Goal: Task Accomplishment & Management: Manage account settings

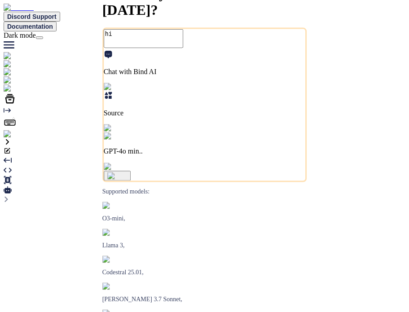
click at [15, 138] on img at bounding box center [18, 134] width 29 height 8
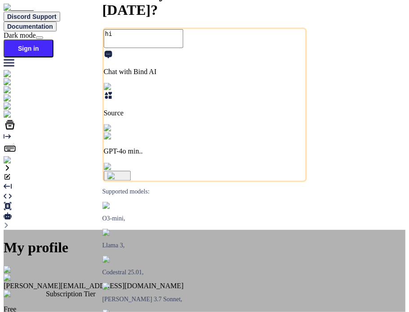
scroll to position [17, 0]
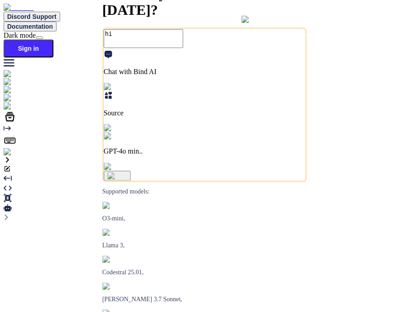
type textarea "x"
click at [13, 156] on img at bounding box center [16, 152] width 25 height 8
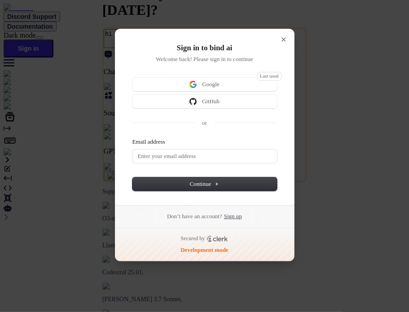
click at [242, 219] on link "Sign up" at bounding box center [233, 216] width 18 height 8
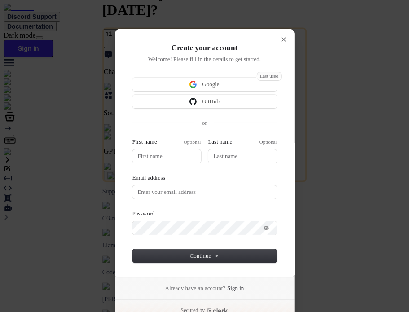
click at [178, 148] on div "First name Optional" at bounding box center [166, 150] width 69 height 25
click at [166, 151] on input "First name" at bounding box center [166, 155] width 69 height 13
type input "t"
type input "te"
type input "tes"
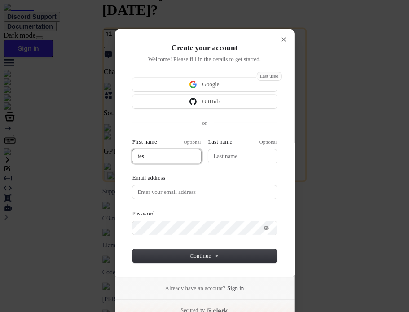
type input "test"
click at [226, 154] on input "Last name" at bounding box center [242, 155] width 69 height 13
type input "test"
type input "t"
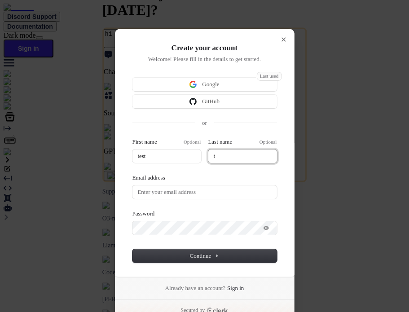
type input "test"
type input "te"
type input "test"
type input "tes"
type input "test"
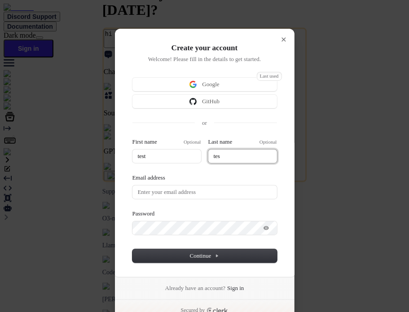
type input "test"
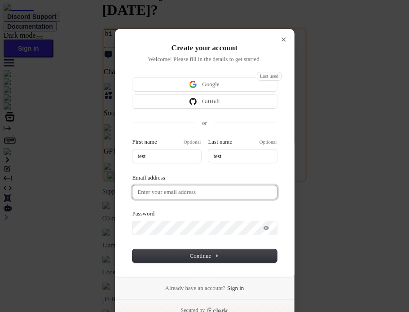
type input "test"
click at [192, 189] on input "Email address" at bounding box center [204, 191] width 145 height 13
paste input "testtest1"
type input "test"
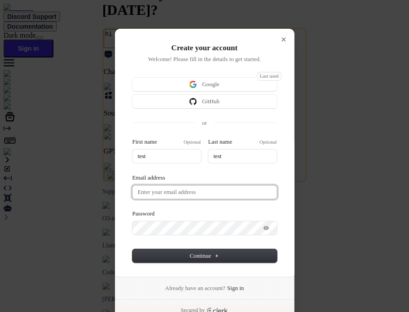
type input "test"
type input "testtest1"
type input "test"
type input "testtest1@"
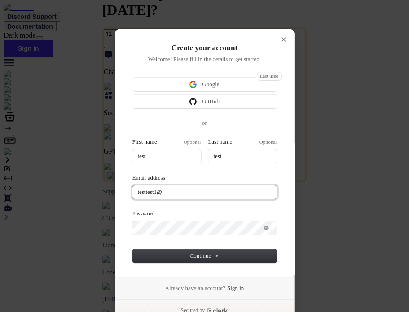
type input "test"
type input "testtest1@m"
type input "test"
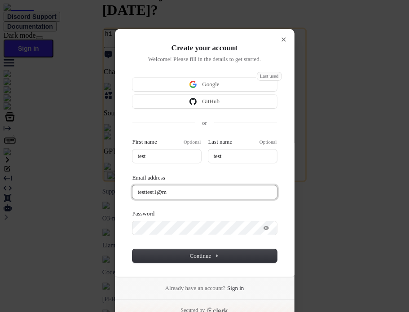
type input "testtest1@ma"
type input "test"
type input "testtest1@mai"
type input "test"
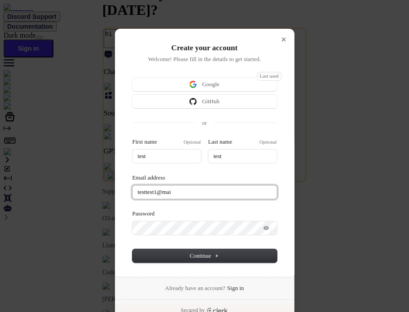
type input "test"
type input "testtest1@mail"
type input "test"
type input "testtest1@maili"
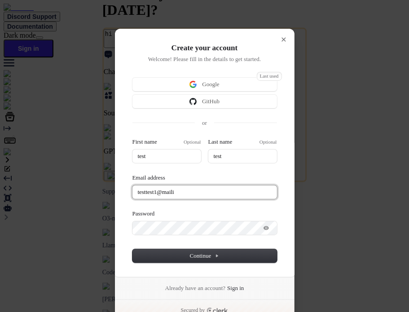
type input "test"
type input "testtest1@mailin"
type input "test"
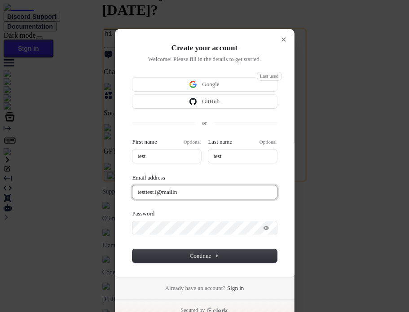
type input "testtest1@mailina"
type input "test"
type input "testtest1@mailinat"
type input "test"
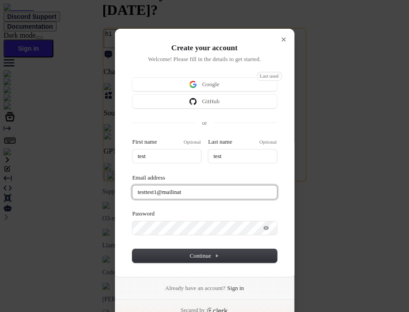
type input "test"
type input "testtest1@mailinato"
type input "test"
type input "testtest1@mailinator"
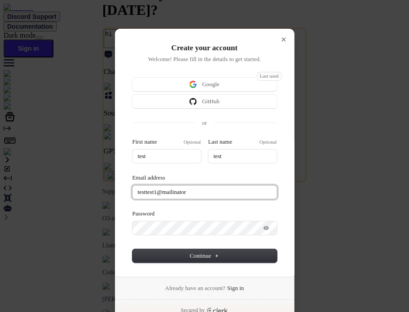
type input "test"
type input "testtest1@mailinator."
type input "test"
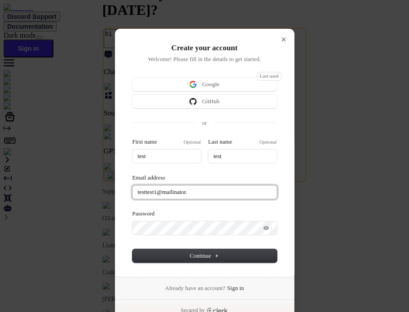
type input "testtest1@mailinator.c"
type input "test"
type input "testtest1@mailinator.co"
type input "test"
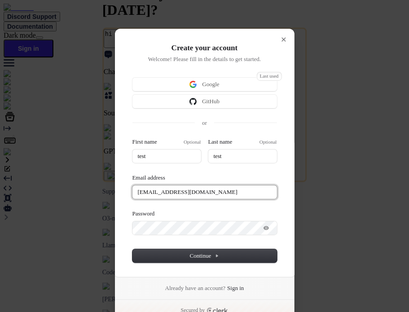
type input "test"
type input "testtest1@mailinator.com"
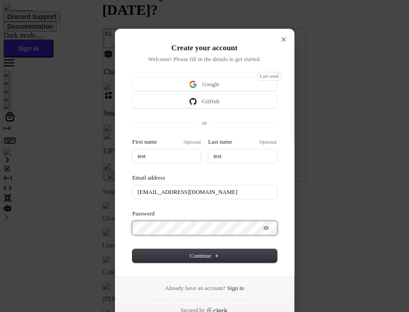
type input "test"
type input "testtest1@mailinator.com"
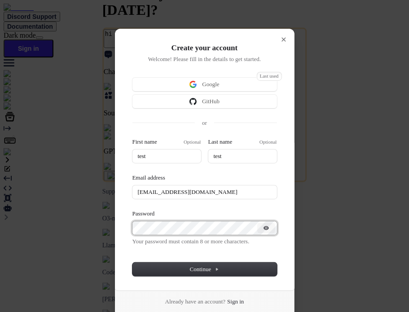
click at [132, 138] on button "submit" at bounding box center [135, 139] width 7 height 3
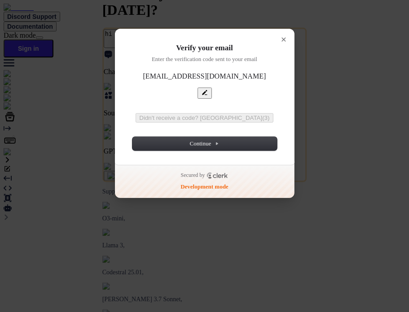
click at [163, 113] on input "Enter verification code" at bounding box center [205, 113] width 146 height 1
paste input "062568"
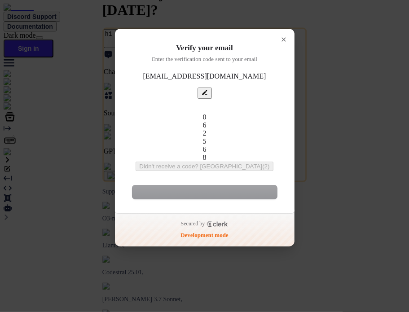
type input "062568"
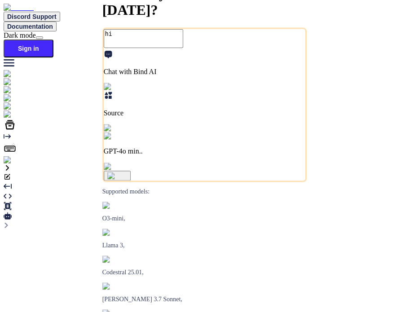
click at [18, 164] on img at bounding box center [18, 160] width 29 height 8
type textarea "x"
click at [11, 165] on img at bounding box center [18, 161] width 29 height 8
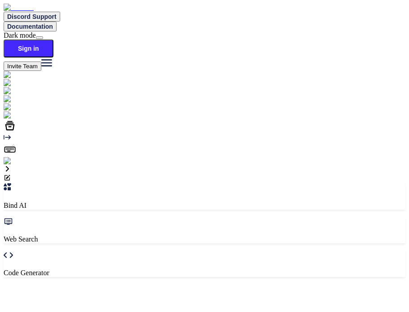
type textarea "x"
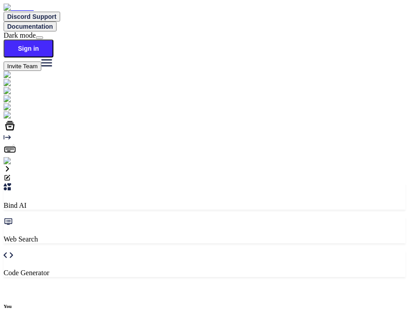
drag, startPoint x: 212, startPoint y: 222, endPoint x: 217, endPoint y: 237, distance: 15.3
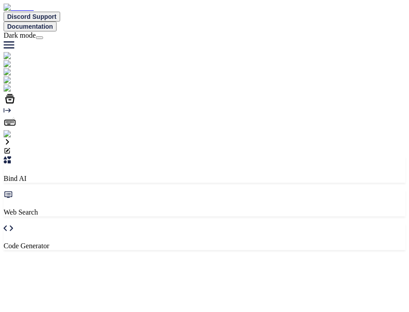
type textarea "x"
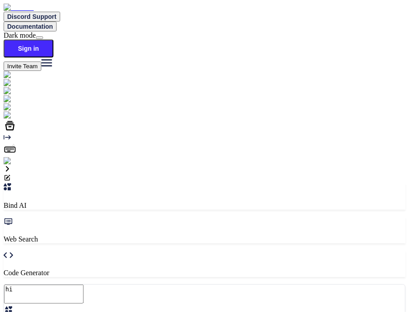
click at [15, 165] on img at bounding box center [18, 161] width 29 height 8
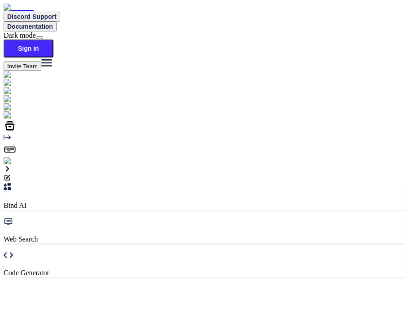
click at [11, 165] on img at bounding box center [18, 161] width 29 height 8
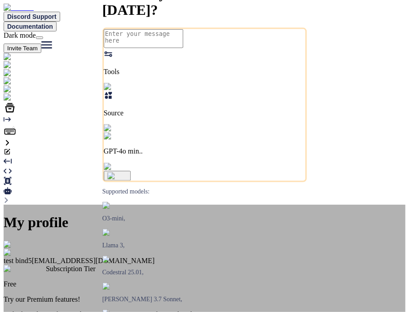
type textarea "x"
type textarea "hi"
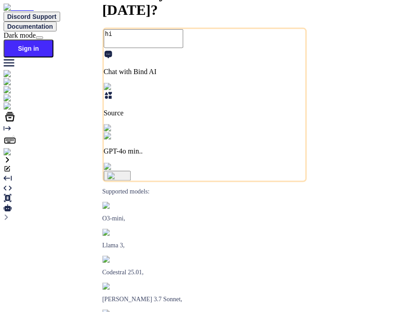
type textarea "x"
click at [18, 156] on img at bounding box center [16, 152] width 25 height 8
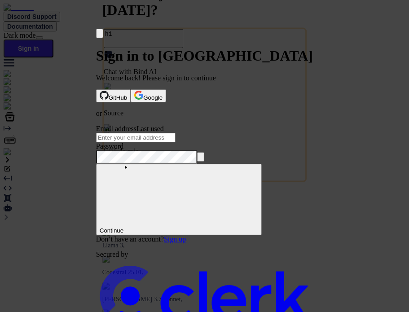
click at [176, 135] on input "Email address" at bounding box center [135, 137] width 79 height 9
type input "[EMAIL_ADDRESS][DOMAIN_NAME]"
click at [96, 125] on button "submit" at bounding box center [99, 126] width 7 height 3
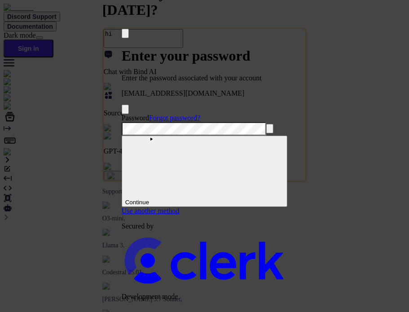
click at [122, 114] on button "submit" at bounding box center [125, 115] width 7 height 3
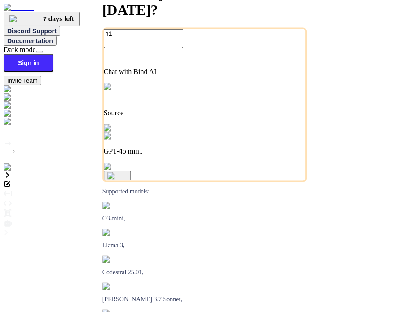
click at [127, 180] on img "button" at bounding box center [117, 175] width 20 height 7
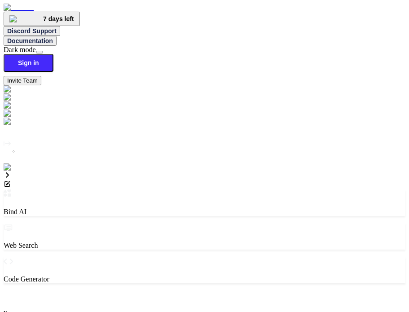
scroll to position [4, 0]
click at [16, 171] on img at bounding box center [18, 167] width 29 height 8
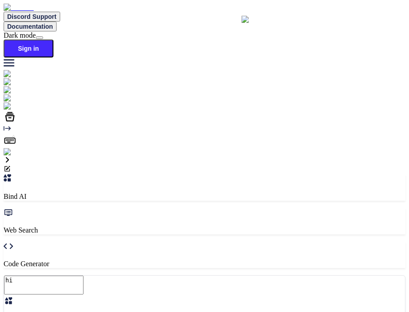
type textarea "x"
click at [13, 156] on img at bounding box center [16, 152] width 25 height 8
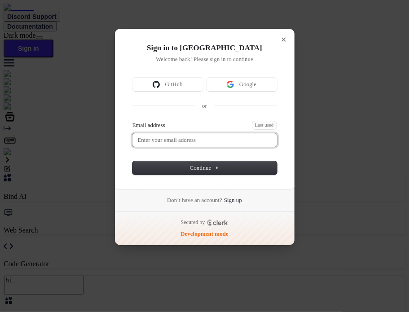
click at [169, 145] on input "Email address" at bounding box center [204, 139] width 145 height 13
click at [132, 121] on button "submit" at bounding box center [135, 122] width 7 height 3
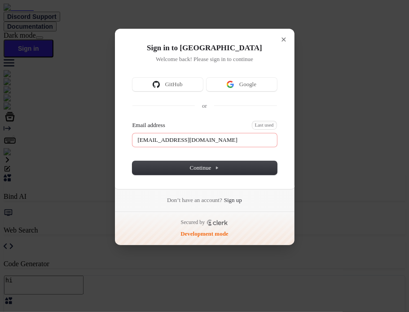
type input "testing80@gmail.com"
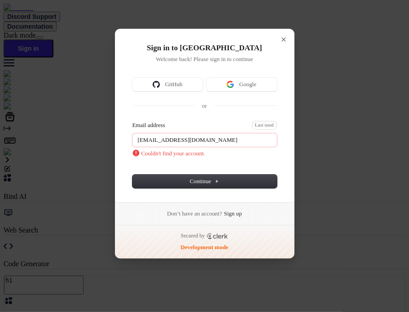
type textarea "x"
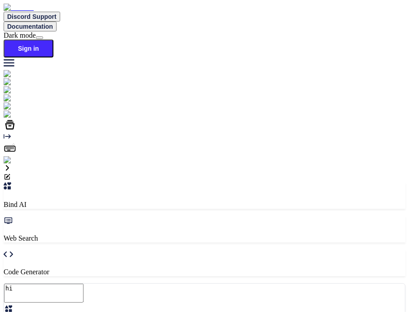
click at [14, 164] on img at bounding box center [18, 160] width 29 height 8
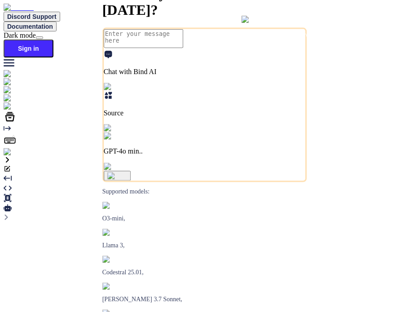
type textarea "x"
click at [19, 156] on img at bounding box center [16, 152] width 25 height 8
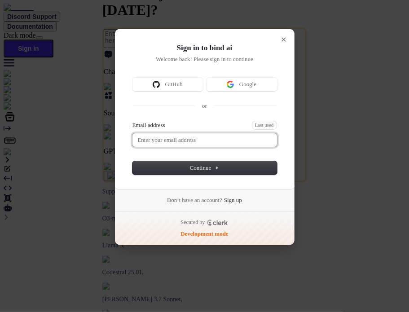
click at [208, 138] on input "Email address" at bounding box center [204, 139] width 145 height 13
paste input "[EMAIL_ADDRESS][DOMAIN_NAME]"
click at [132, 121] on button "submit" at bounding box center [135, 122] width 7 height 3
type input "[EMAIL_ADDRESS][DOMAIN_NAME]"
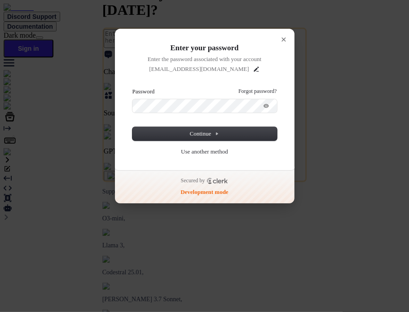
click at [132, 88] on button "submit" at bounding box center [135, 89] width 7 height 3
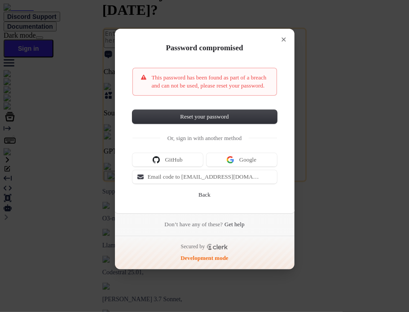
type textarea "x"
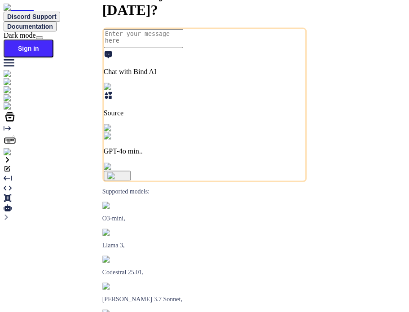
click at [9, 156] on img at bounding box center [16, 152] width 25 height 8
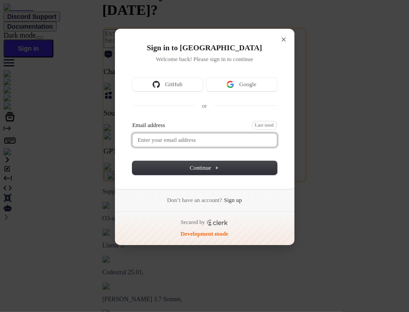
click at [193, 136] on input "Email address" at bounding box center [204, 139] width 145 height 13
click at [132, 121] on button "submit" at bounding box center [135, 122] width 7 height 3
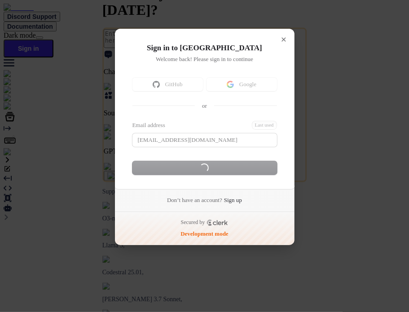
type input "[EMAIL_ADDRESS][DOMAIN_NAME]"
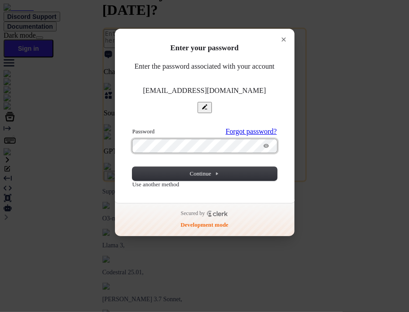
click at [132, 127] on button "submit" at bounding box center [135, 128] width 7 height 3
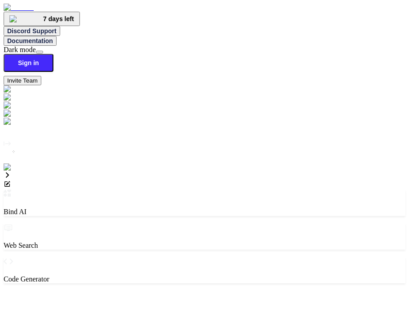
type textarea "x"
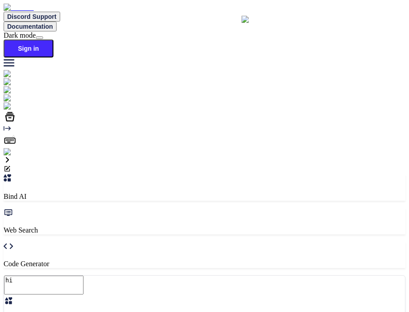
type textarea "x"
click at [9, 156] on img at bounding box center [16, 152] width 25 height 8
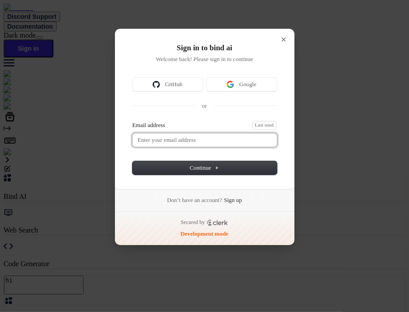
click at [186, 138] on input "Email address" at bounding box center [204, 139] width 145 height 13
type input "test58@gmail.com"
click at [132, 121] on button "submit" at bounding box center [135, 122] width 7 height 3
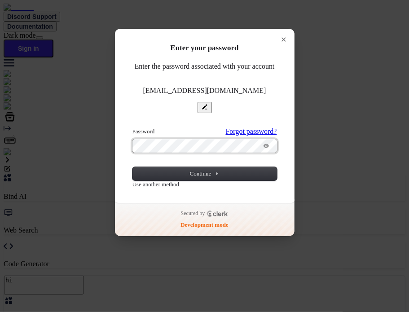
click at [132, 127] on button "submit" at bounding box center [135, 128] width 7 height 3
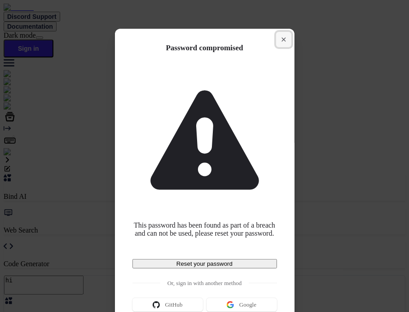
click at [284, 44] on button "Close modal" at bounding box center [283, 39] width 15 height 15
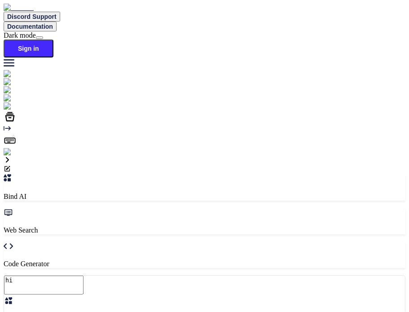
click at [11, 156] on img at bounding box center [16, 152] width 25 height 8
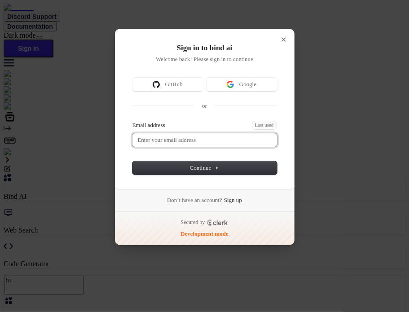
click at [165, 144] on input "Email address" at bounding box center [204, 139] width 145 height 13
type input "test58@gmail.com"
click at [132, 121] on button "submit" at bounding box center [135, 122] width 7 height 3
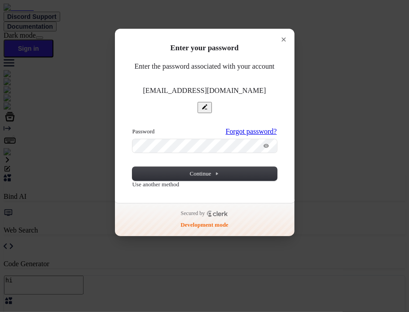
click at [132, 127] on button "submit" at bounding box center [135, 128] width 7 height 3
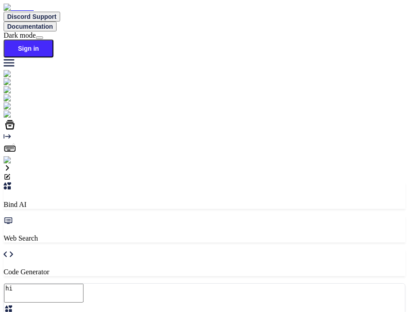
click at [12, 164] on img at bounding box center [18, 160] width 29 height 8
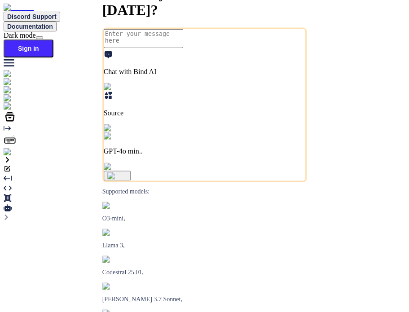
click at [19, 156] on img at bounding box center [16, 152] width 25 height 8
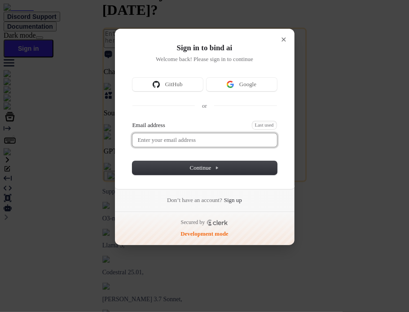
click at [229, 138] on input "Email address" at bounding box center [204, 139] width 145 height 13
click at [132, 121] on button "submit" at bounding box center [135, 122] width 7 height 3
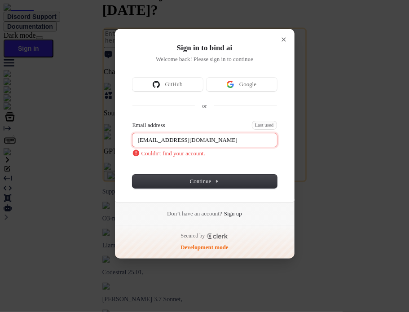
click at [153, 136] on input "[EMAIL_ADDRESS][DOMAIN_NAME]" at bounding box center [204, 139] width 145 height 13
click at [132, 121] on button "submit" at bounding box center [135, 122] width 7 height 3
type input "[EMAIL_ADDRESS][DOMAIN_NAME]"
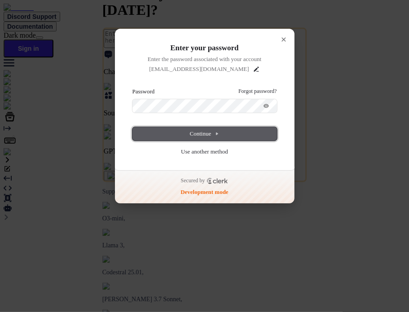
click at [179, 130] on button "Continue" at bounding box center [204, 133] width 145 height 13
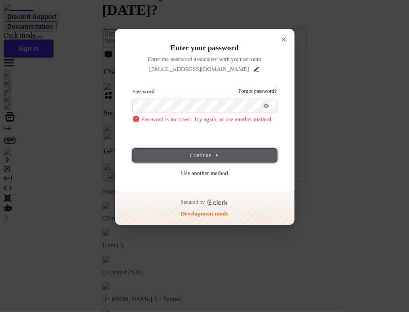
click at [215, 153] on span "Continue" at bounding box center [205, 155] width 30 height 8
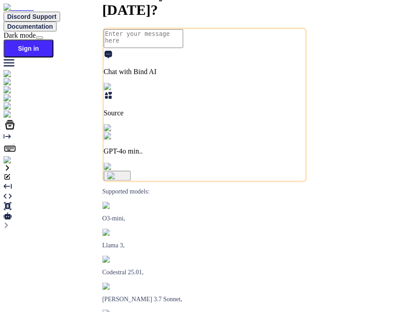
type textarea "x"
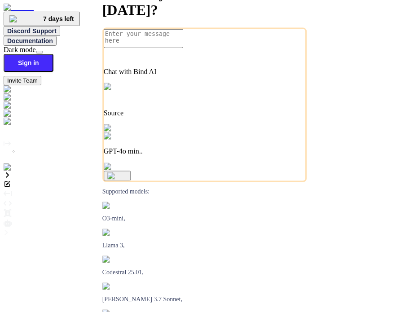
click at [16, 171] on img at bounding box center [18, 167] width 29 height 8
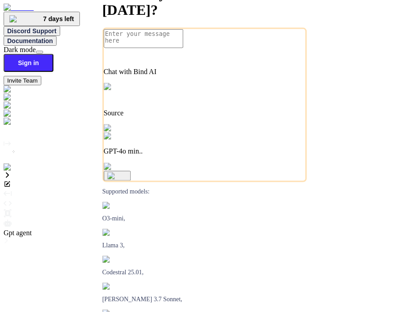
click at [12, 219] on icon at bounding box center [8, 223] width 8 height 8
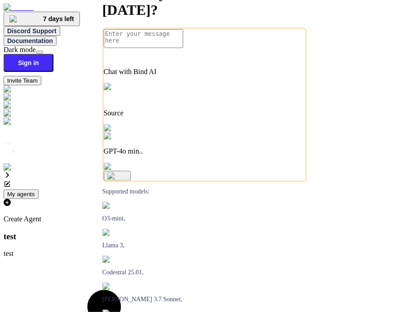
type textarea "x"
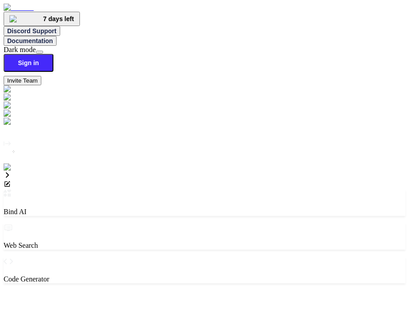
type textarea "x"
drag, startPoint x: 353, startPoint y: 31, endPoint x: 376, endPoint y: 32, distance: 22.5
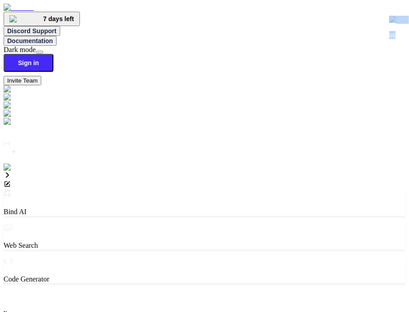
click at [389, 32] on div "userID" at bounding box center [399, 31] width 20 height 31
click at [83, 291] on textarea "hi" at bounding box center [43, 300] width 79 height 19
type textarea "x"
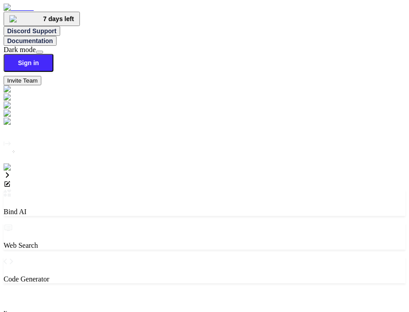
scroll to position [4, 0]
type textarea "x"
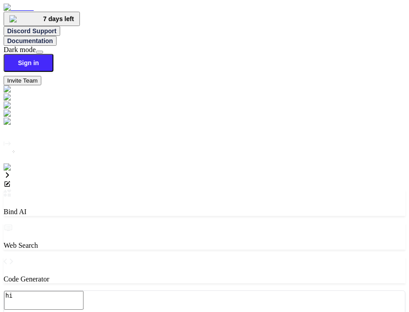
type textarea "x"
click at [83, 291] on textarea "hi" at bounding box center [43, 300] width 79 height 19
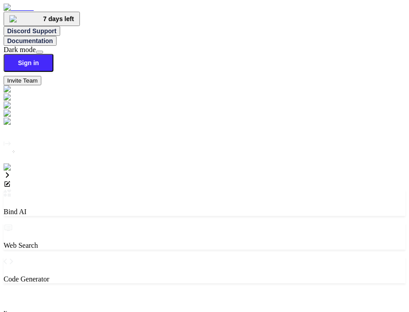
scroll to position [4, 0]
click at [13, 171] on img at bounding box center [18, 167] width 29 height 8
type textarea "x"
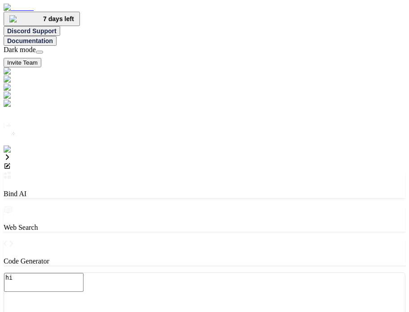
click at [7, 154] on img at bounding box center [18, 149] width 29 height 8
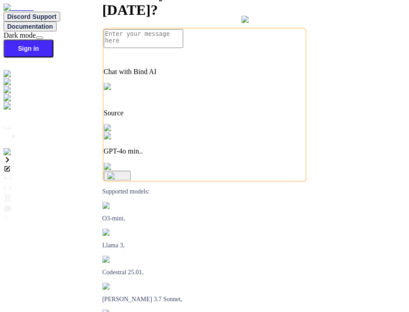
type textarea "x"
